Goal: Navigation & Orientation: Find specific page/section

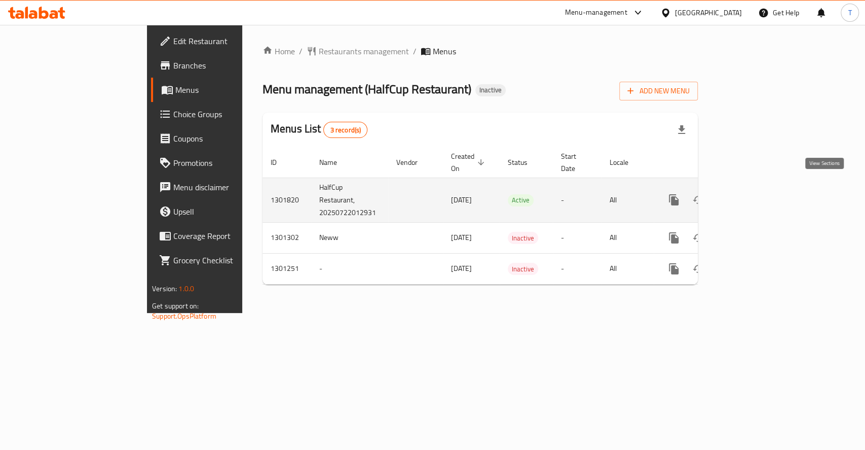
click at [752, 195] on icon "enhanced table" at bounding box center [747, 199] width 9 height 9
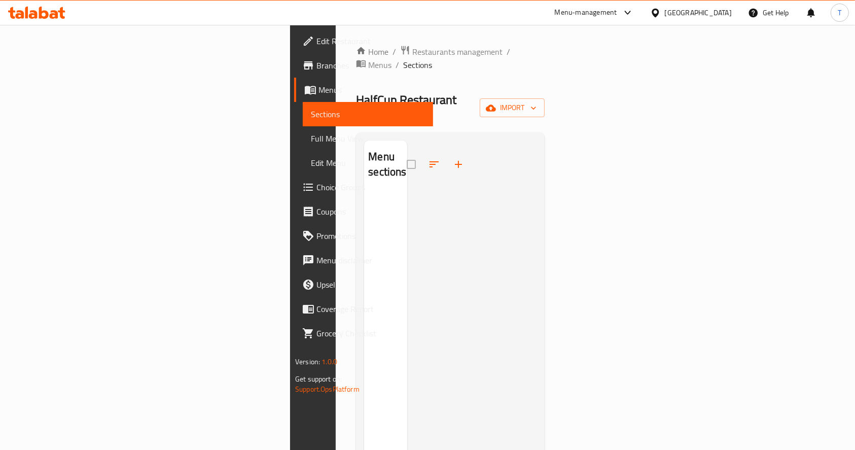
click at [311, 135] on span "Full Menu View" at bounding box center [368, 138] width 114 height 12
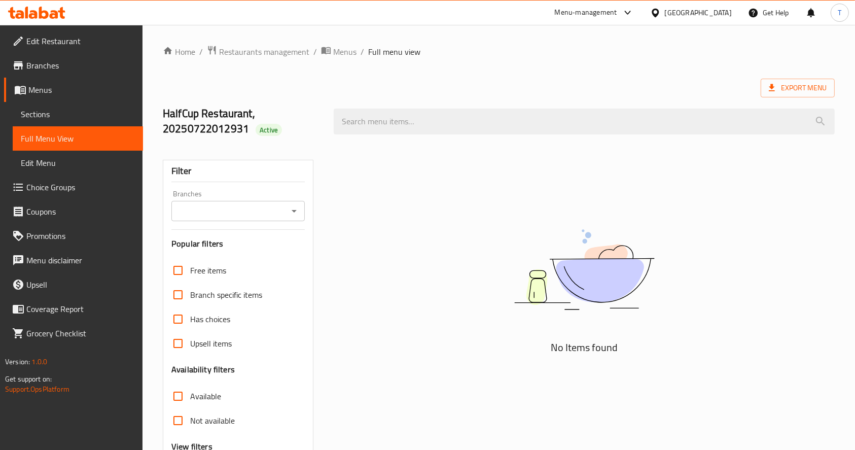
click at [36, 86] on span "Menus" at bounding box center [81, 90] width 106 height 12
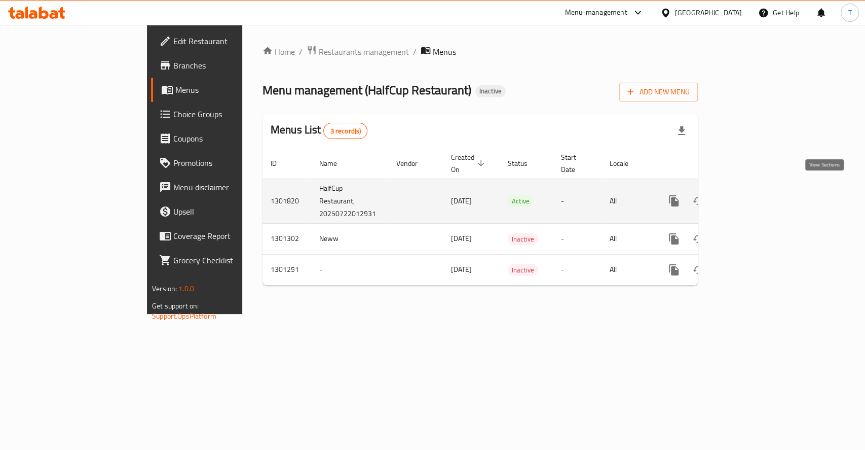
click at [753, 195] on icon "enhanced table" at bounding box center [747, 201] width 12 height 12
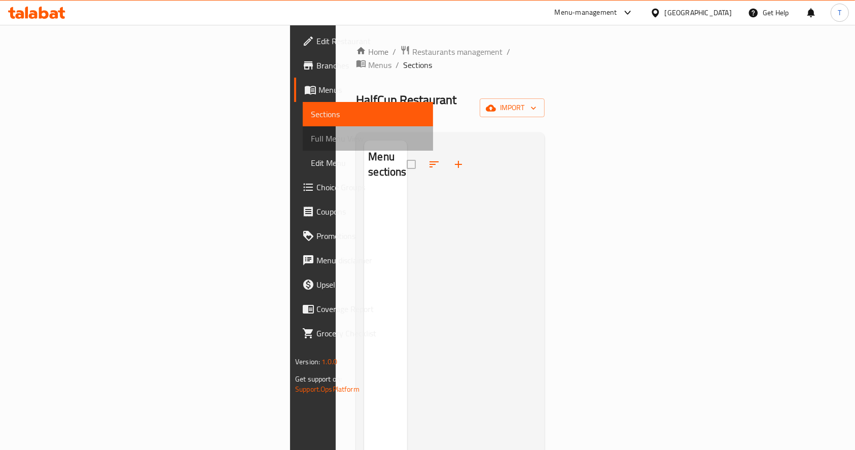
click at [311, 135] on span "Full Menu View" at bounding box center [368, 138] width 114 height 12
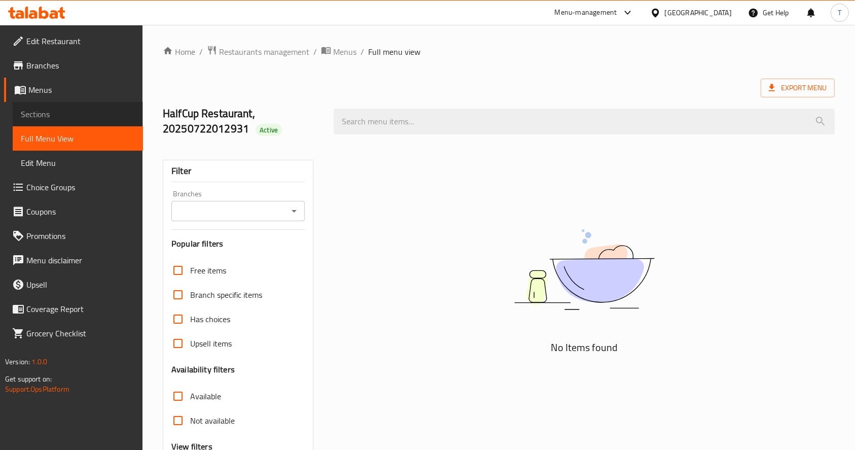
click at [32, 112] on span "Sections" at bounding box center [78, 114] width 114 height 12
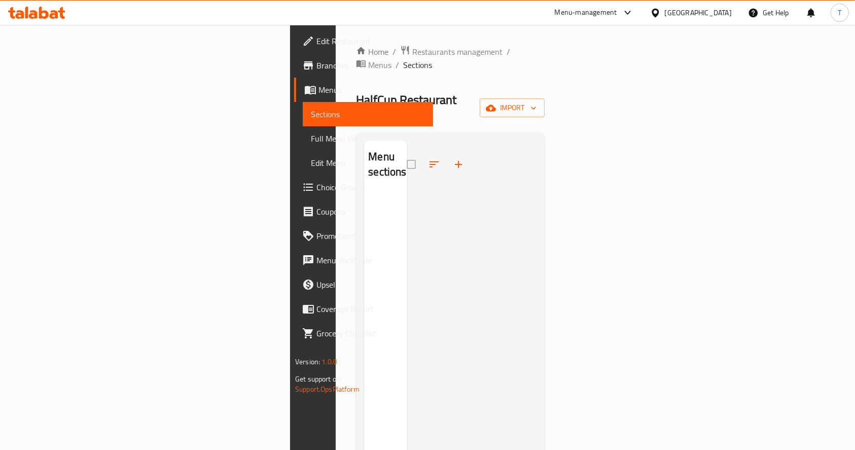
click at [318, 88] on span "Menus" at bounding box center [371, 90] width 106 height 12
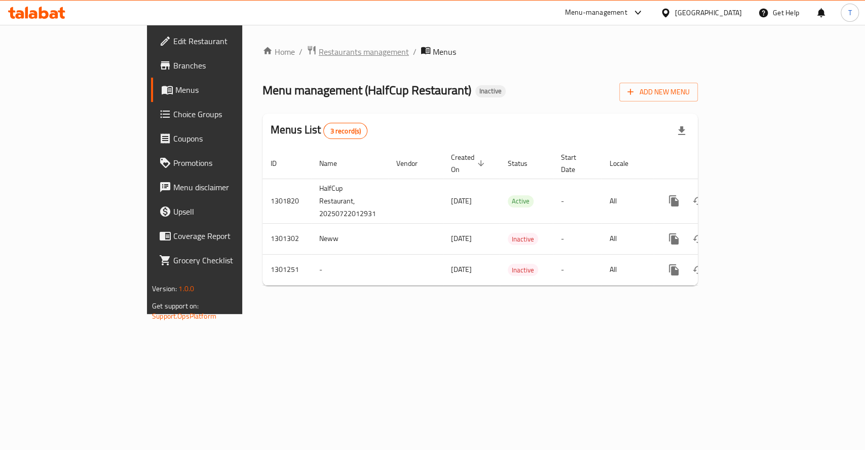
click at [319, 53] on span "Restaurants management" at bounding box center [364, 52] width 90 height 12
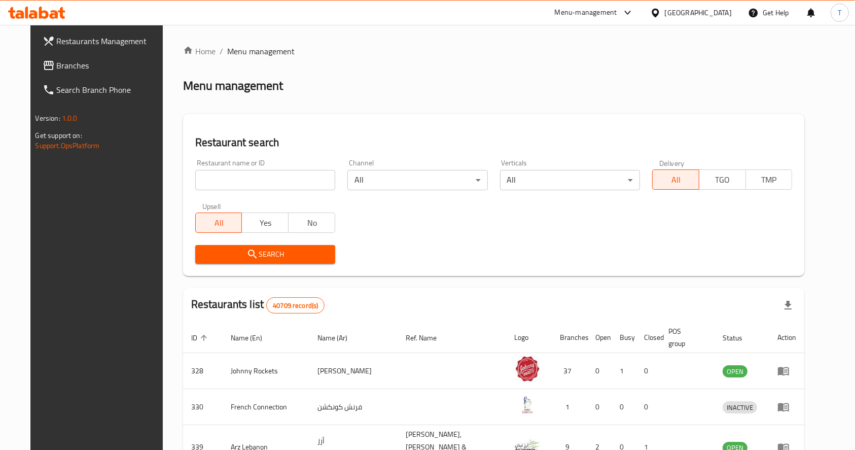
click at [57, 70] on span "Branches" at bounding box center [111, 65] width 108 height 12
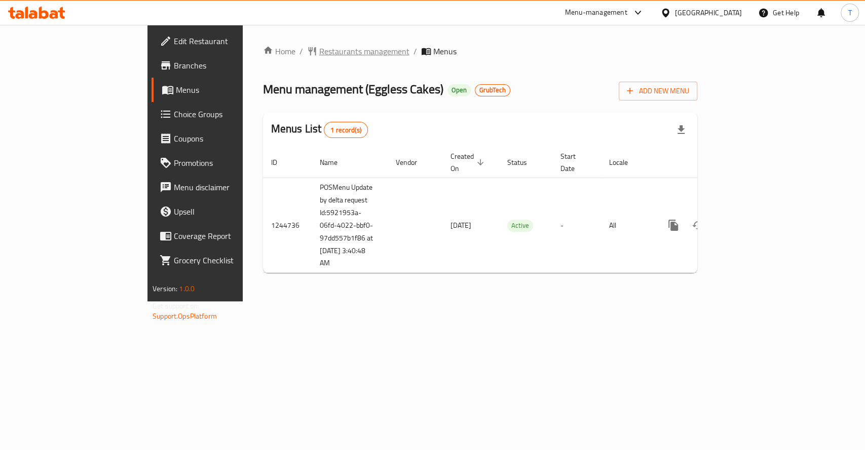
click at [319, 46] on span "Restaurants management" at bounding box center [364, 51] width 90 height 12
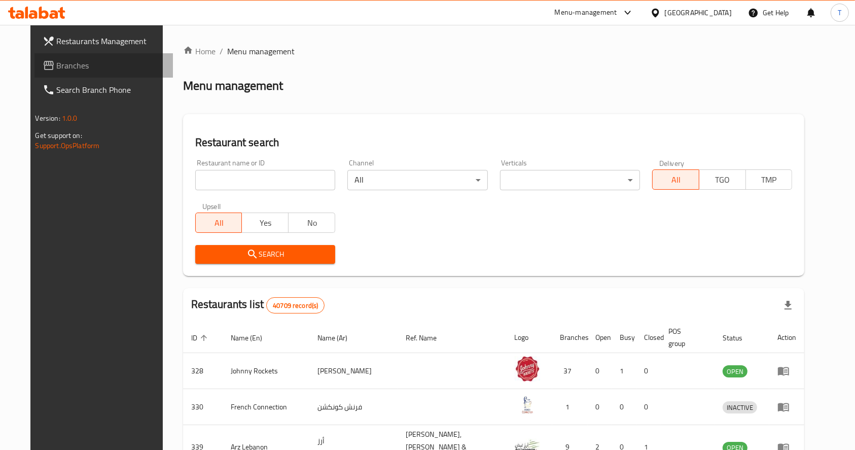
click at [57, 61] on span "Branches" at bounding box center [111, 65] width 108 height 12
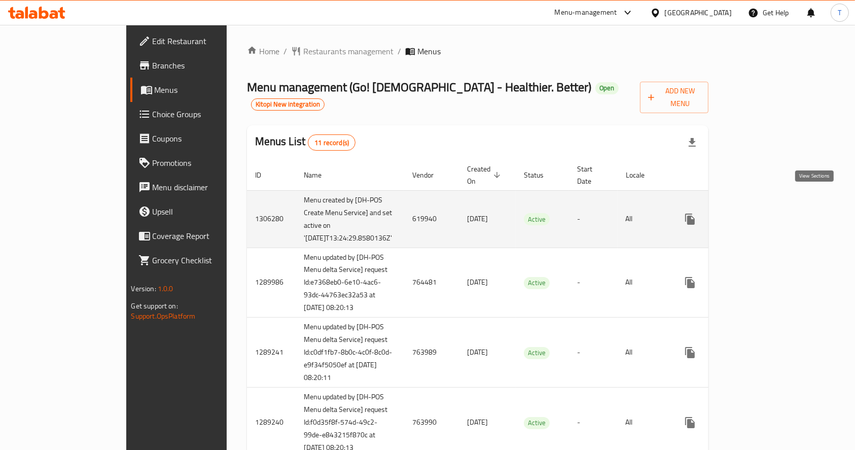
click at [768, 214] on icon "enhanced table" at bounding box center [762, 218] width 9 height 9
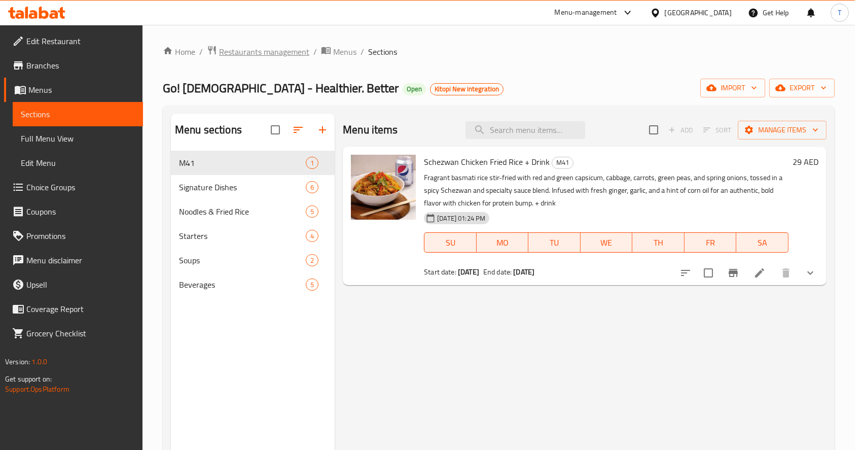
click at [257, 50] on span "Restaurants management" at bounding box center [264, 52] width 90 height 12
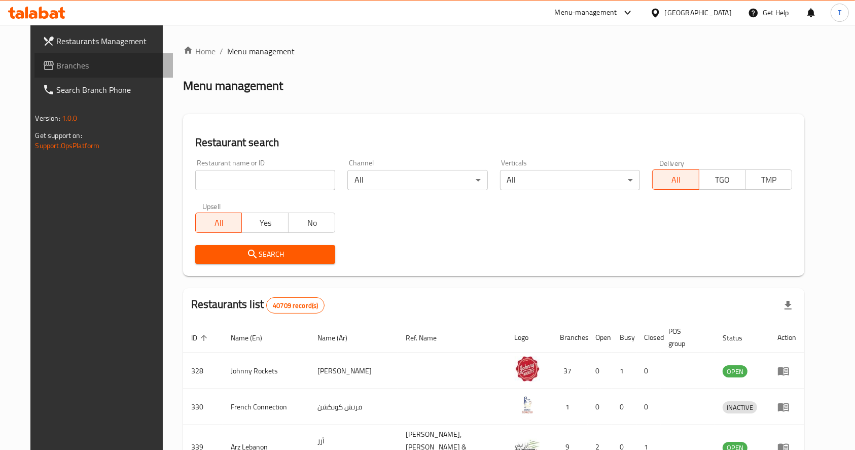
click at [43, 71] on span at bounding box center [50, 65] width 14 height 12
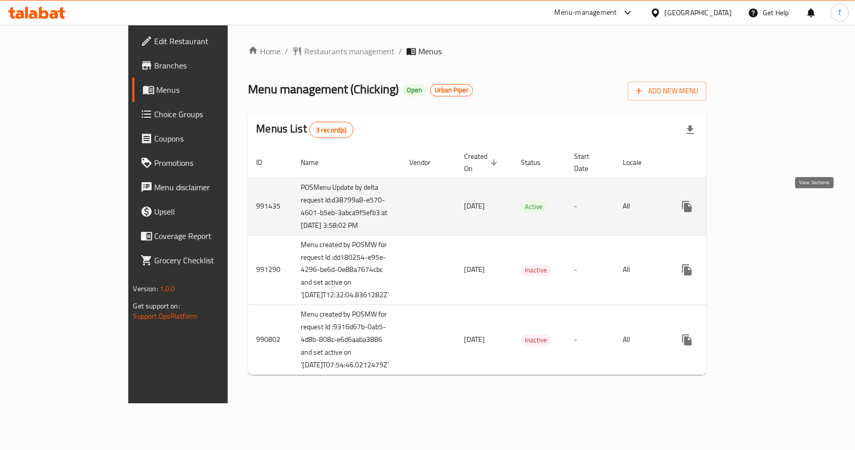
click at [766, 208] on icon "enhanced table" at bounding box center [760, 206] width 12 height 12
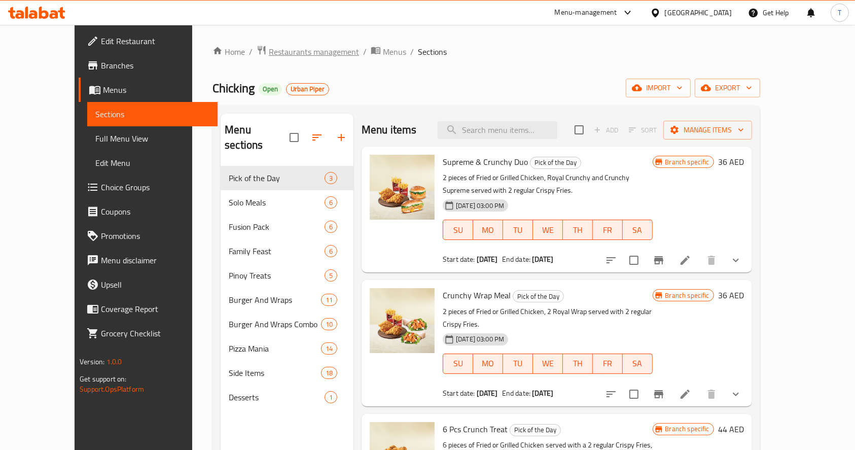
click at [269, 48] on span "Restaurants management" at bounding box center [314, 52] width 90 height 12
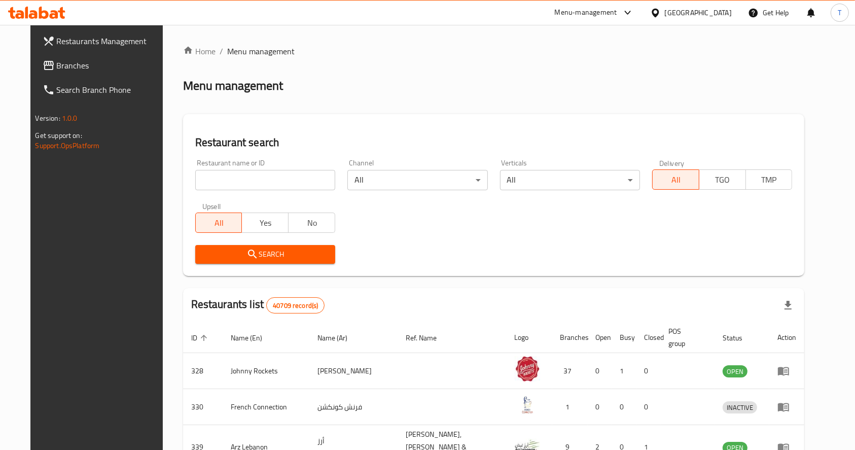
click at [57, 66] on span "Branches" at bounding box center [111, 65] width 108 height 12
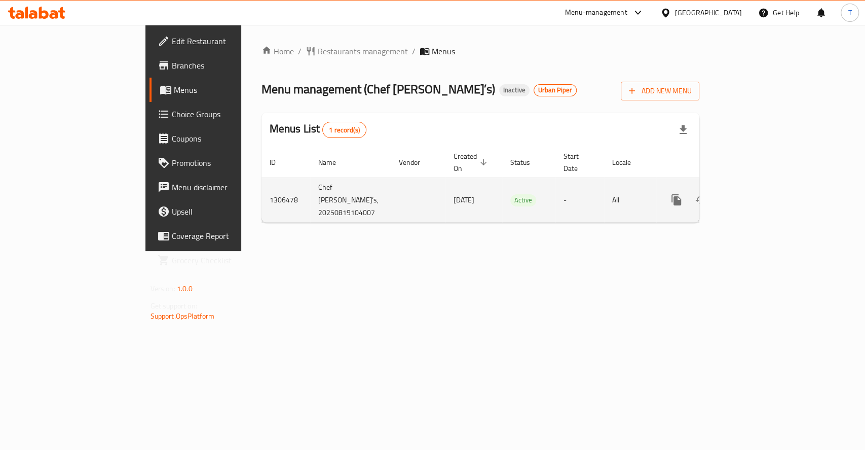
click at [754, 195] on icon "enhanced table" at bounding box center [749, 199] width 9 height 9
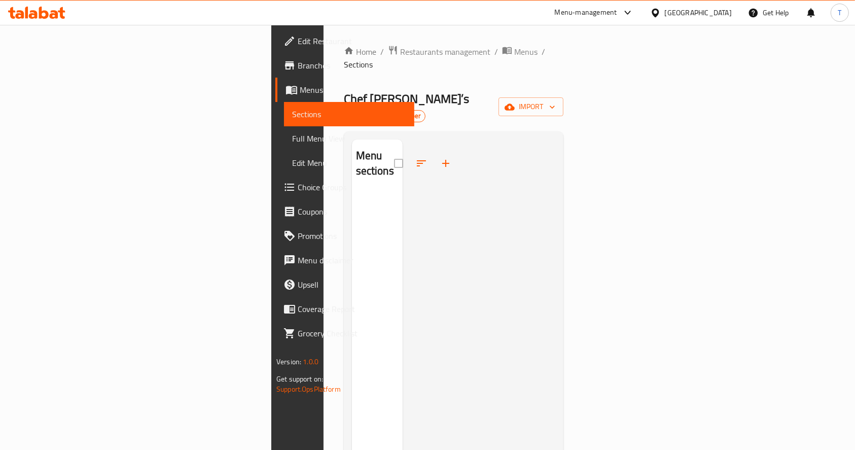
click at [383, 112] on span "Urban Piper" at bounding box center [404, 116] width 42 height 9
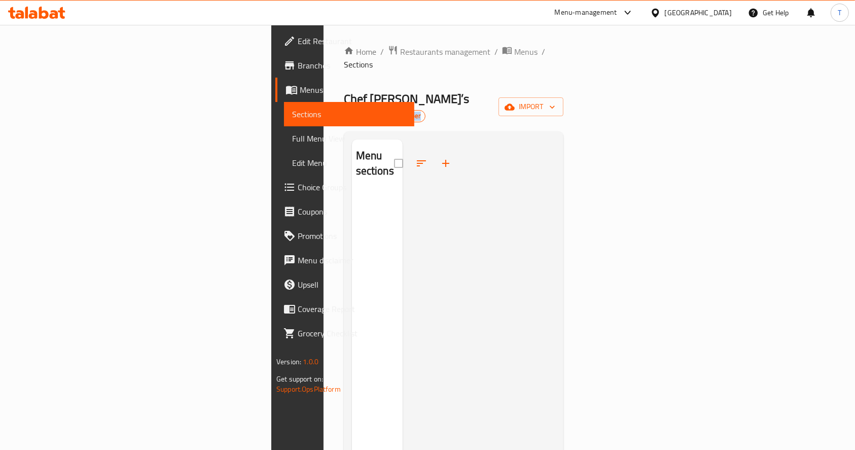
copy div "Urban Piper import"
